Goal: Task Accomplishment & Management: Manage account settings

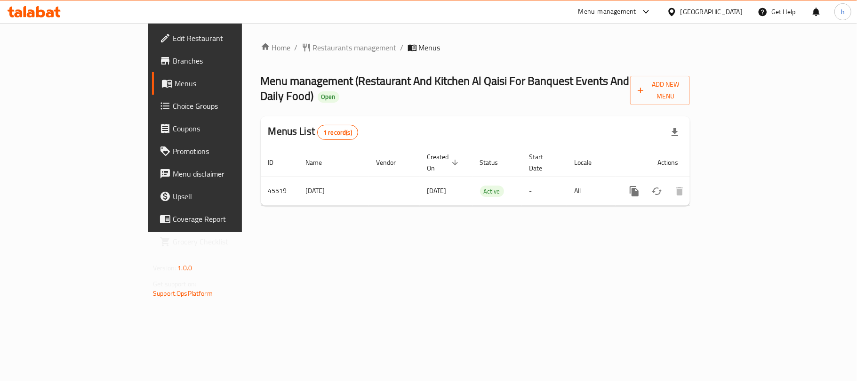
click at [733, 14] on div "[GEOGRAPHIC_DATA]" at bounding box center [712, 12] width 62 height 10
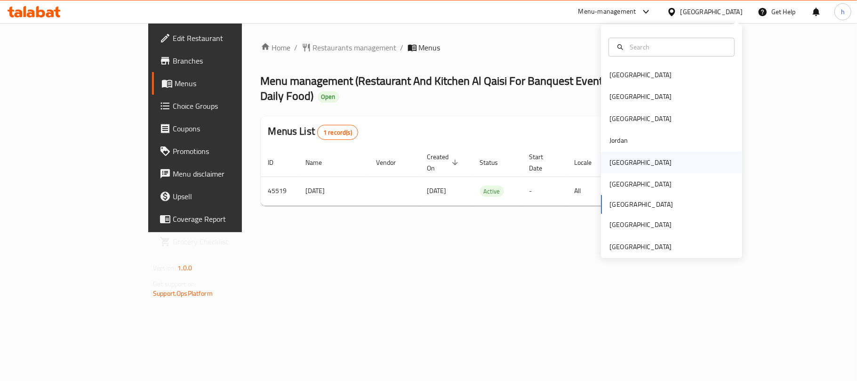
click at [624, 155] on div "[GEOGRAPHIC_DATA]" at bounding box center [640, 163] width 77 height 22
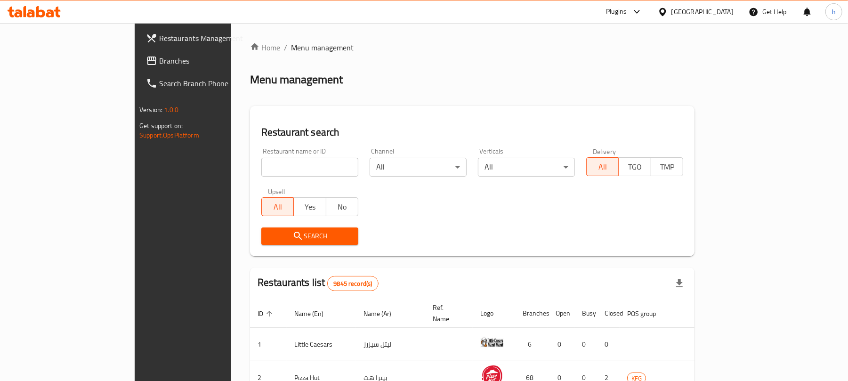
click at [159, 60] on span "Branches" at bounding box center [214, 60] width 110 height 11
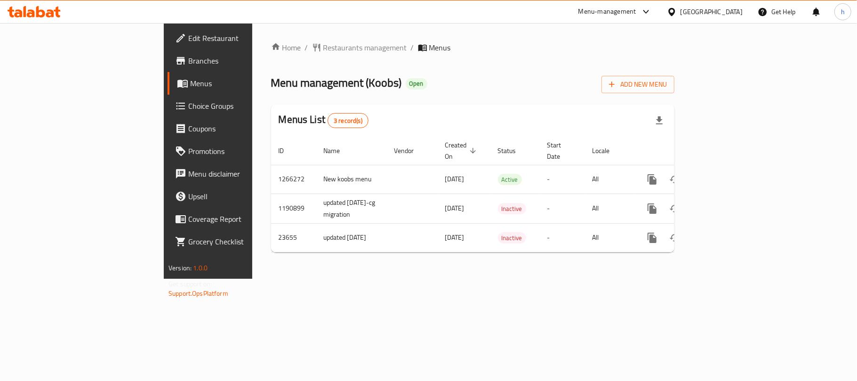
click at [252, 277] on div "Home / Restaurants management / Menus Menu management ( Koobs ) Open Add New Me…" at bounding box center [472, 151] width 441 height 256
click at [323, 47] on span "Restaurants management" at bounding box center [365, 47] width 84 height 11
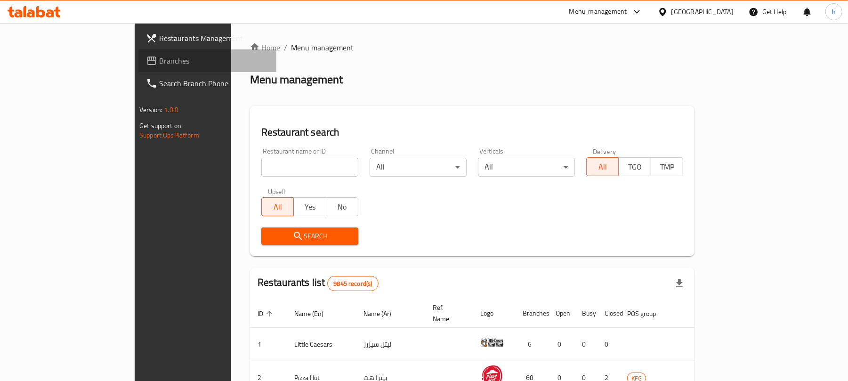
click at [159, 58] on span "Branches" at bounding box center [214, 60] width 110 height 11
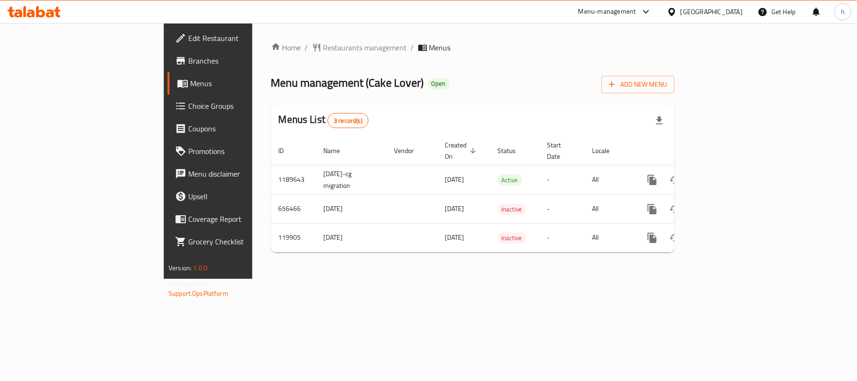
click at [436, 65] on div "Home / Restaurants management / Menus Menu management ( Cake Lover ) Open Add N…" at bounding box center [472, 151] width 403 height 218
click at [733, 16] on div "[GEOGRAPHIC_DATA]" at bounding box center [712, 12] width 62 height 10
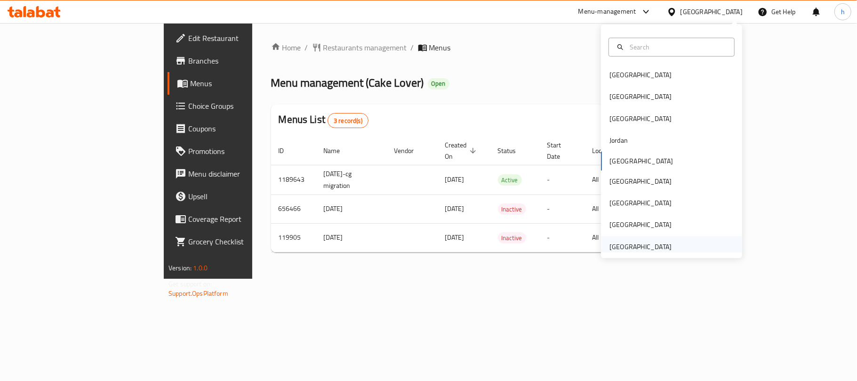
click at [643, 245] on div "[GEOGRAPHIC_DATA]" at bounding box center [641, 247] width 62 height 10
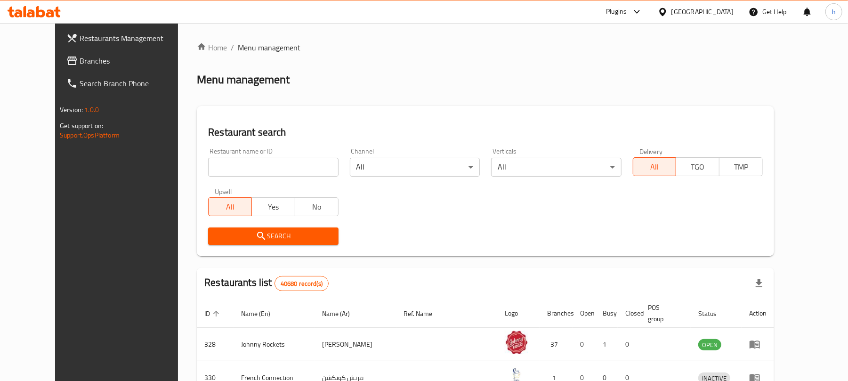
click at [80, 59] on span "Branches" at bounding box center [135, 60] width 110 height 11
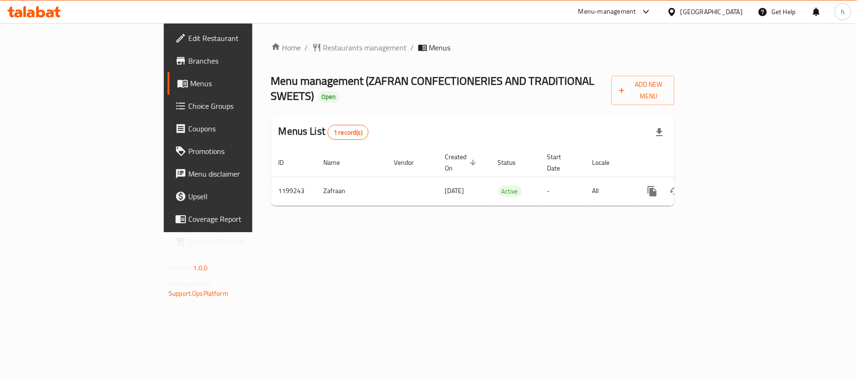
click at [361, 232] on div "Home / Restaurants management / Menus Menu management ( ZAFRAN CONFECTIONERIES …" at bounding box center [472, 127] width 441 height 209
click at [323, 51] on span "Restaurants management" at bounding box center [365, 47] width 84 height 11
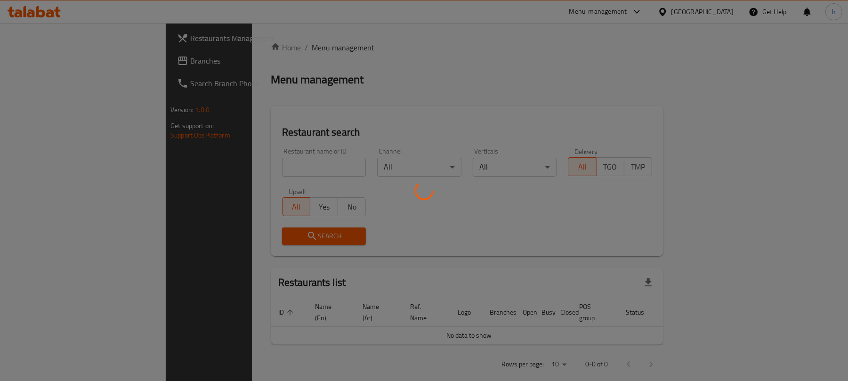
click at [55, 61] on div at bounding box center [424, 190] width 848 height 381
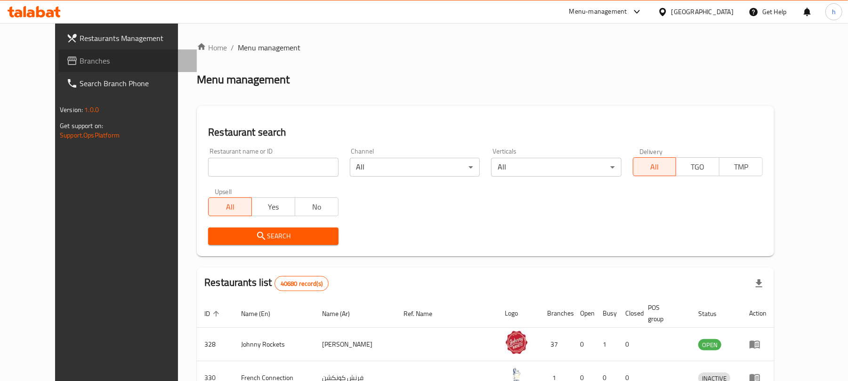
click at [80, 63] on span "Branches" at bounding box center [135, 60] width 110 height 11
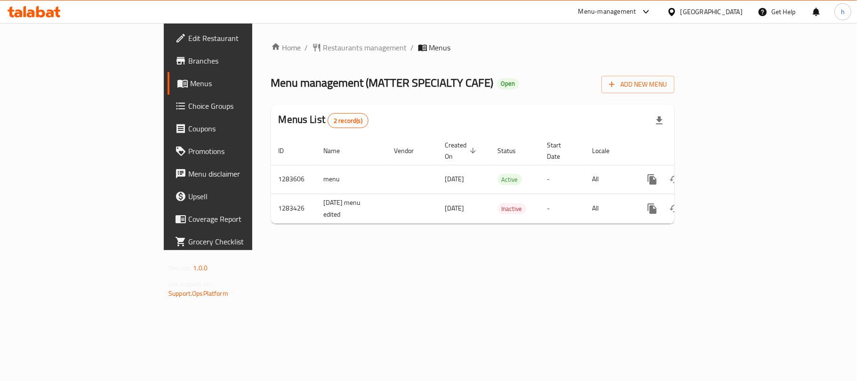
click at [443, 250] on div "Home / Restaurants management / Menus Menu management ( MATTER SPECIALTY CAFE )…" at bounding box center [472, 136] width 441 height 227
click at [720, 15] on div "[GEOGRAPHIC_DATA]" at bounding box center [712, 12] width 62 height 10
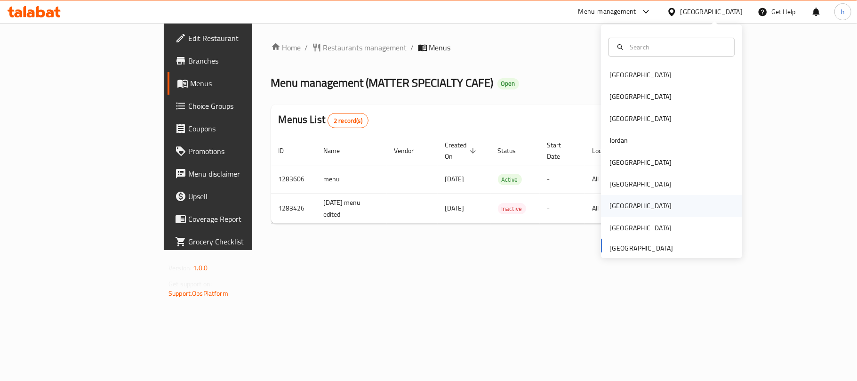
click at [617, 202] on div "[GEOGRAPHIC_DATA]" at bounding box center [640, 206] width 77 height 22
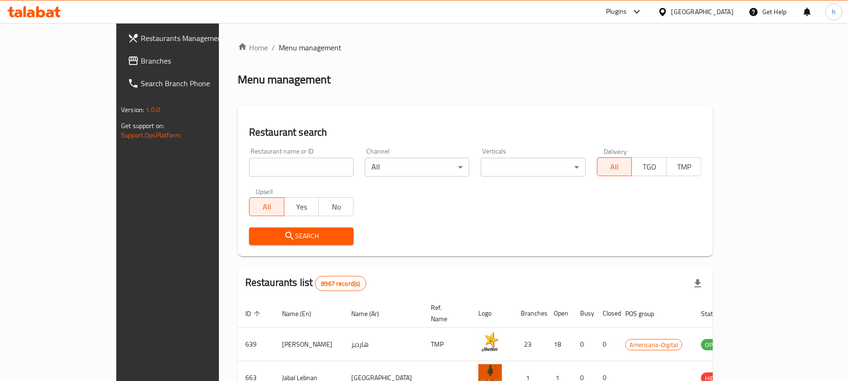
click at [141, 59] on span "Branches" at bounding box center [196, 60] width 110 height 11
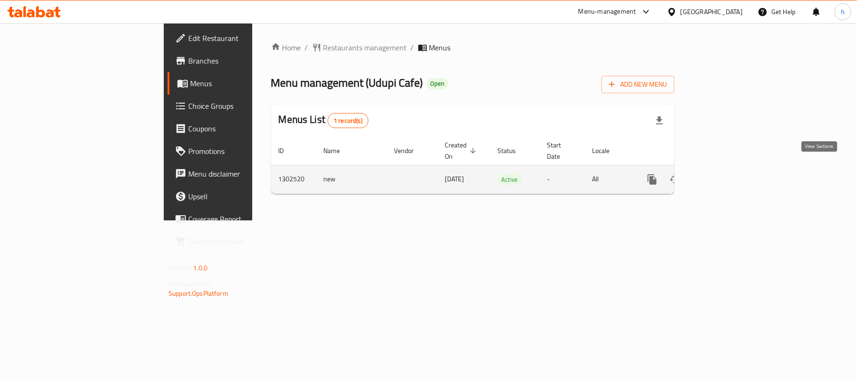
click at [732, 174] on link "enhanced table" at bounding box center [720, 179] width 23 height 23
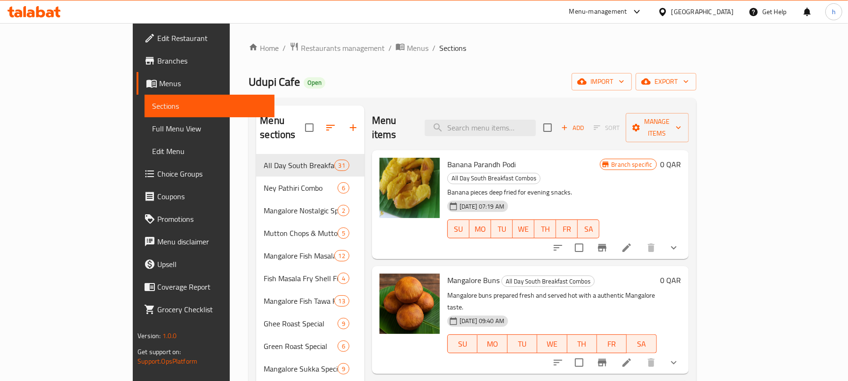
click at [157, 169] on span "Choice Groups" at bounding box center [212, 173] width 110 height 11
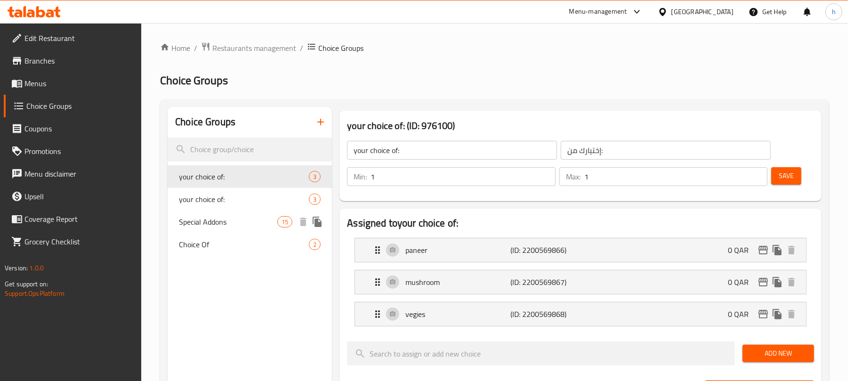
click at [210, 222] on span "Special Addons" at bounding box center [228, 221] width 98 height 11
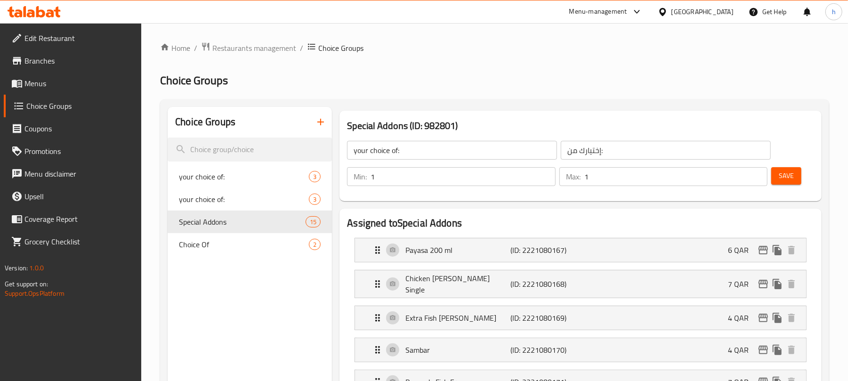
type input "Special Addons"
type input "إضافات خاصة"
type input "0"
type input "11"
click at [722, 12] on div "[GEOGRAPHIC_DATA]" at bounding box center [702, 12] width 62 height 10
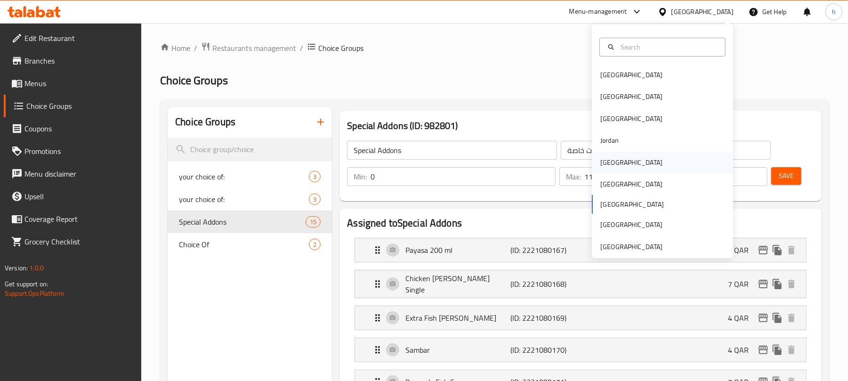
click at [619, 162] on div "Kuwait" at bounding box center [662, 163] width 141 height 22
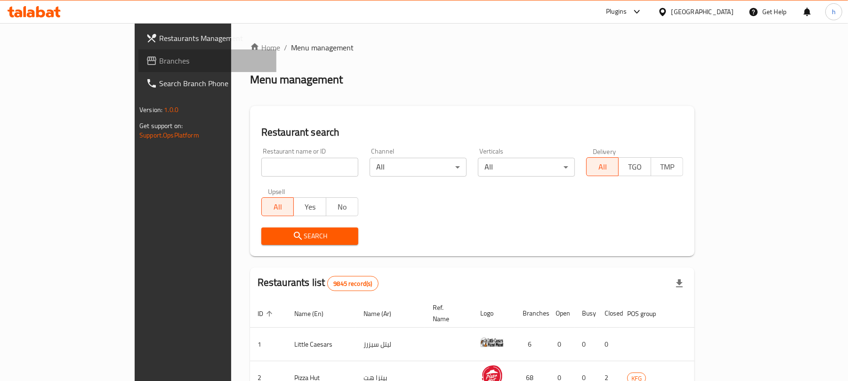
click at [159, 57] on span "Branches" at bounding box center [214, 60] width 110 height 11
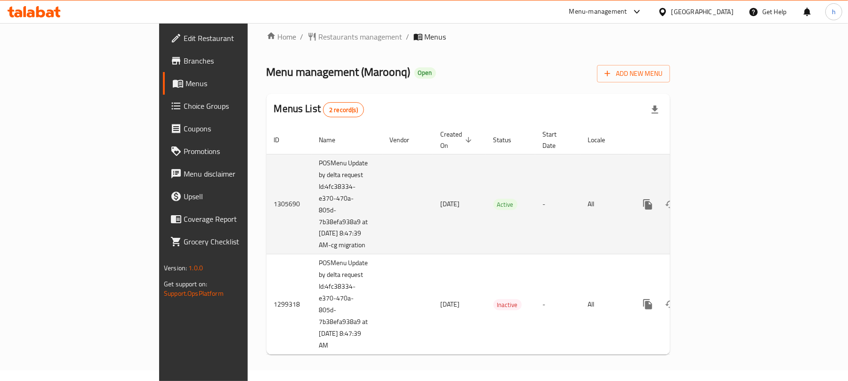
scroll to position [13, 0]
click at [433, 231] on td "[DATE]" at bounding box center [459, 204] width 53 height 100
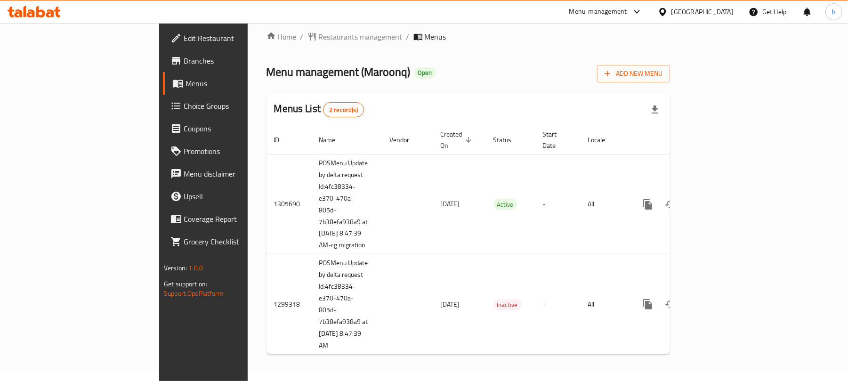
click at [276, 70] on span "Menu management ( Maroonq )" at bounding box center [338, 71] width 144 height 21
copy span "Maroonq"
click at [724, 11] on div "[GEOGRAPHIC_DATA]" at bounding box center [702, 12] width 62 height 10
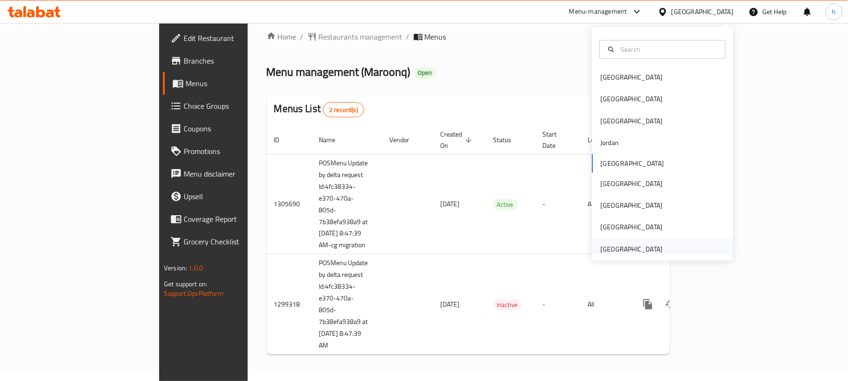
click at [635, 244] on div "[GEOGRAPHIC_DATA]" at bounding box center [631, 249] width 62 height 10
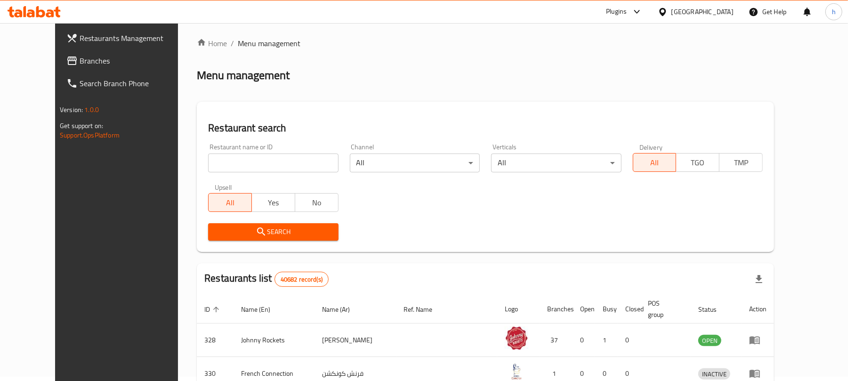
scroll to position [13, 0]
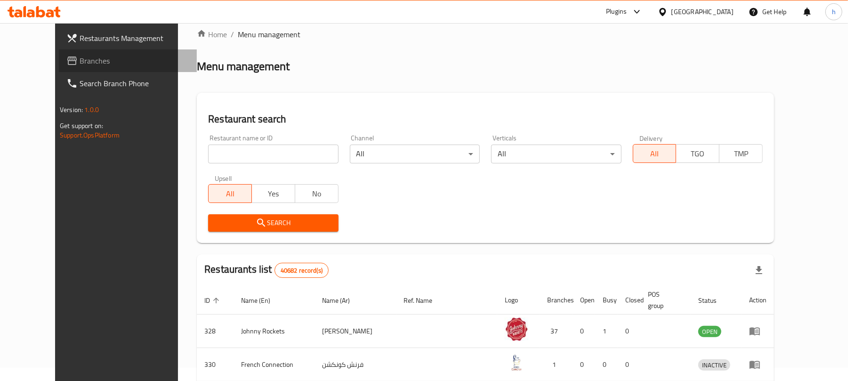
click at [67, 54] on link "Branches" at bounding box center [128, 60] width 138 height 23
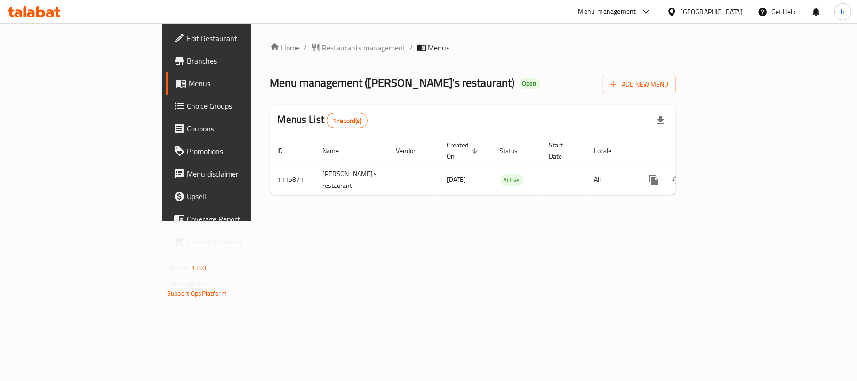
click at [369, 221] on div "Home / Restaurants management / Menus Menu management ( [PERSON_NAME]'s restaur…" at bounding box center [473, 122] width 444 height 198
click at [707, 14] on div "[GEOGRAPHIC_DATA]" at bounding box center [712, 12] width 62 height 10
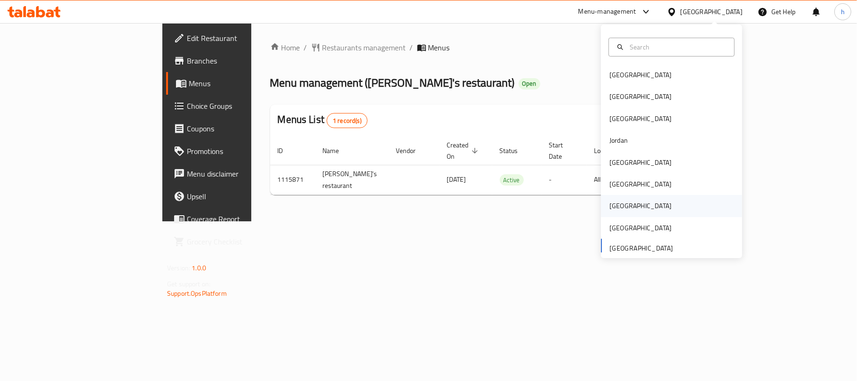
click at [614, 202] on div "[GEOGRAPHIC_DATA]" at bounding box center [641, 206] width 62 height 10
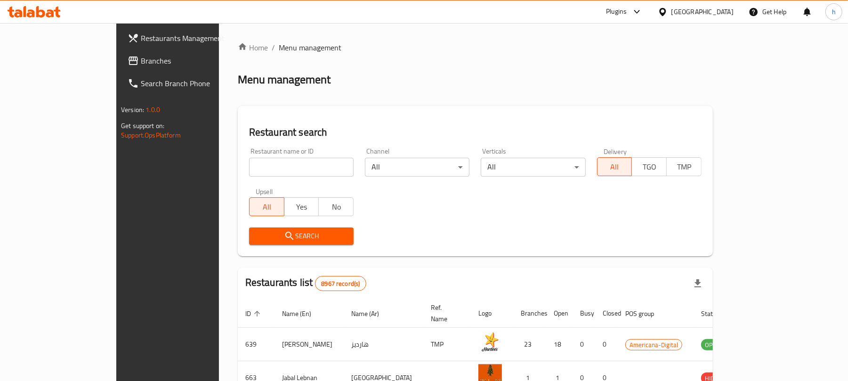
click at [141, 65] on span "Branches" at bounding box center [196, 60] width 110 height 11
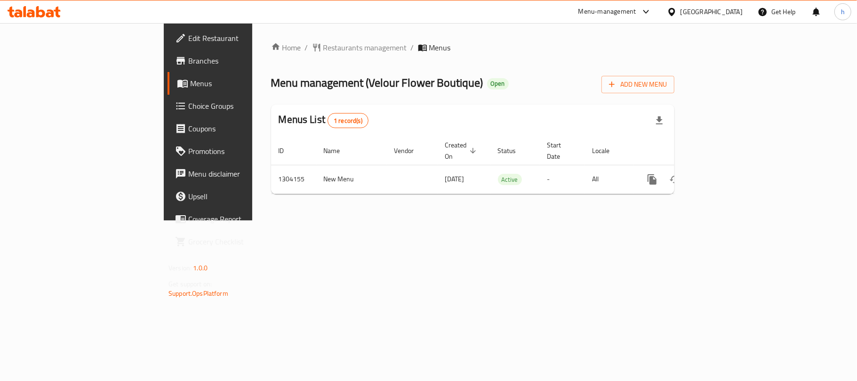
click at [322, 220] on div "Home / Restaurants management / Menus Menu management ( Velour Flower Boutique …" at bounding box center [472, 121] width 441 height 197
